Goal: Task Accomplishment & Management: Manage account settings

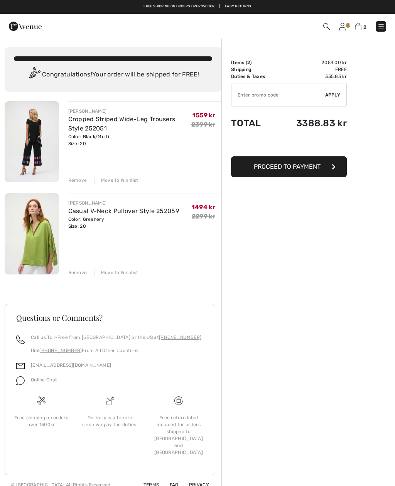
click at [245, 91] on input "TEXT" at bounding box center [279, 94] width 94 height 23
type input "SALEAVENY"
click at [306, 169] on span "Proceed to Payment" at bounding box center [287, 166] width 67 height 7
click at [76, 181] on div "Remove" at bounding box center [77, 180] width 19 height 7
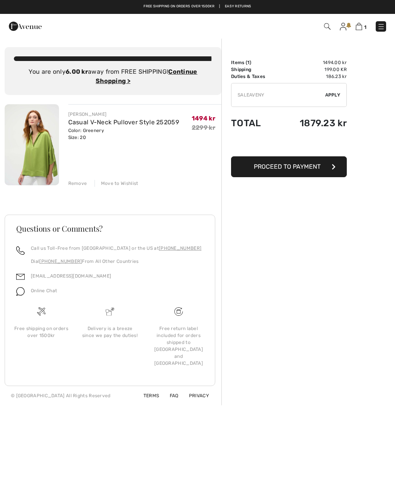
click at [78, 184] on div "Remove" at bounding box center [77, 183] width 19 height 7
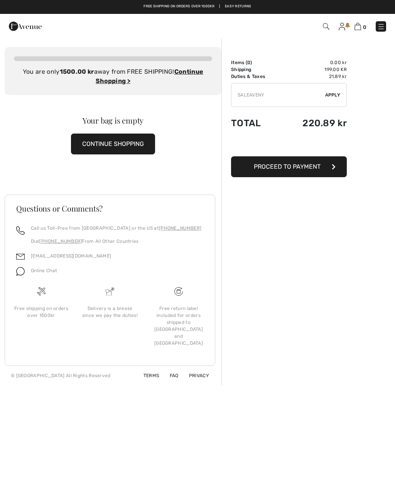
click at [344, 25] on img at bounding box center [342, 27] width 7 height 8
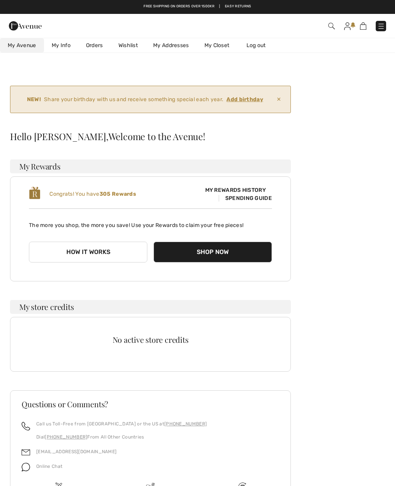
click at [249, 102] on ins "Add birthday" at bounding box center [245, 99] width 37 height 7
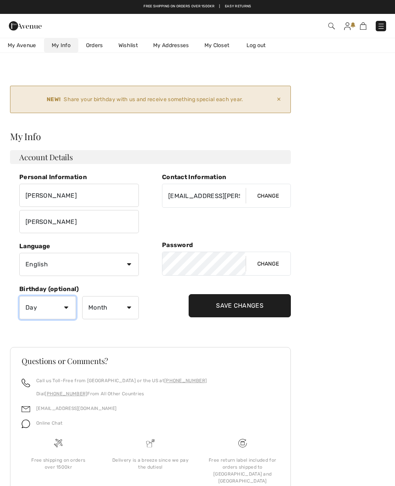
click at [64, 308] on select "Day 1 2 3 4 5 6 7 8 9 10 11 12 13 14 15 16 17 18 19 20 21 22 23 24 25 26 27 28 …" at bounding box center [47, 307] width 57 height 23
select select "6"
click at [124, 306] on select "Month January February March April May June July August September October Novem…" at bounding box center [110, 307] width 57 height 23
select select "10"
click at [245, 307] on input "Save Changes" at bounding box center [240, 305] width 102 height 23
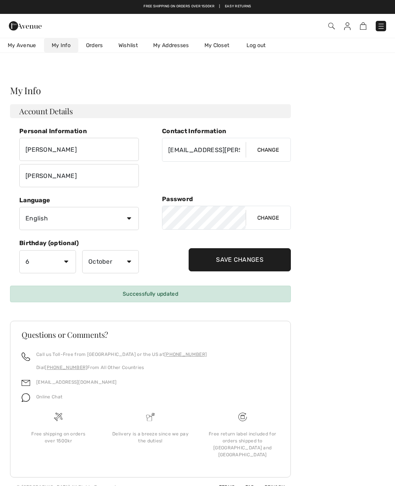
click at [131, 49] on link "Wishlist" at bounding box center [128, 45] width 35 height 14
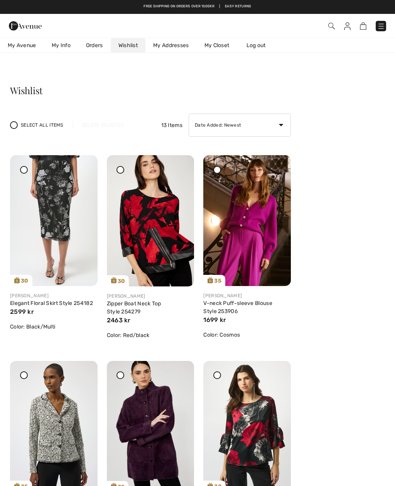
click at [85, 163] on icon at bounding box center [82, 160] width 5 height 5
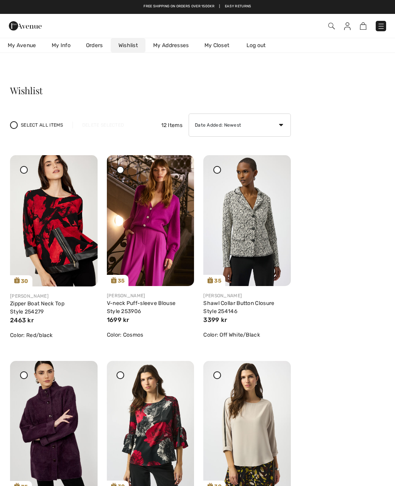
click at [183, 166] on div at bounding box center [179, 160] width 11 height 11
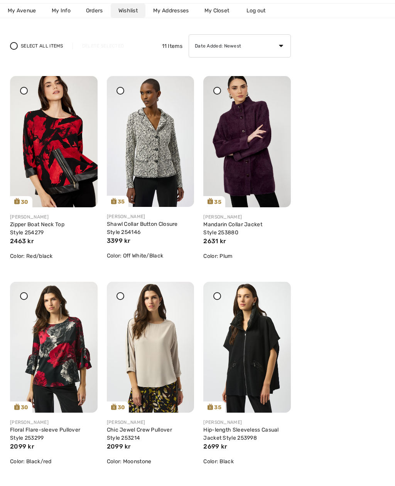
scroll to position [104, 0]
